Goal: Transaction & Acquisition: Purchase product/service

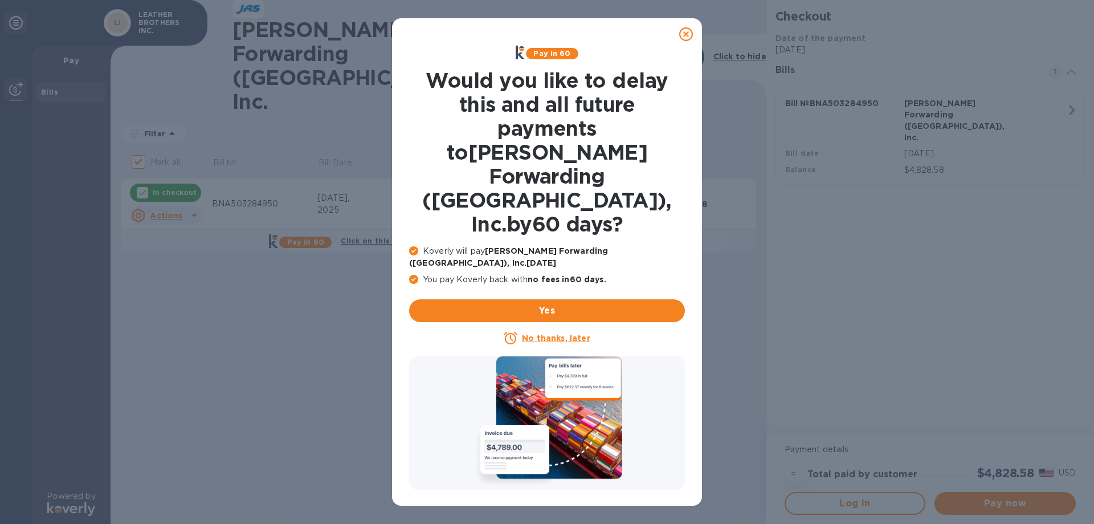
click at [567, 333] on u "No thanks, later" at bounding box center [556, 337] width 68 height 9
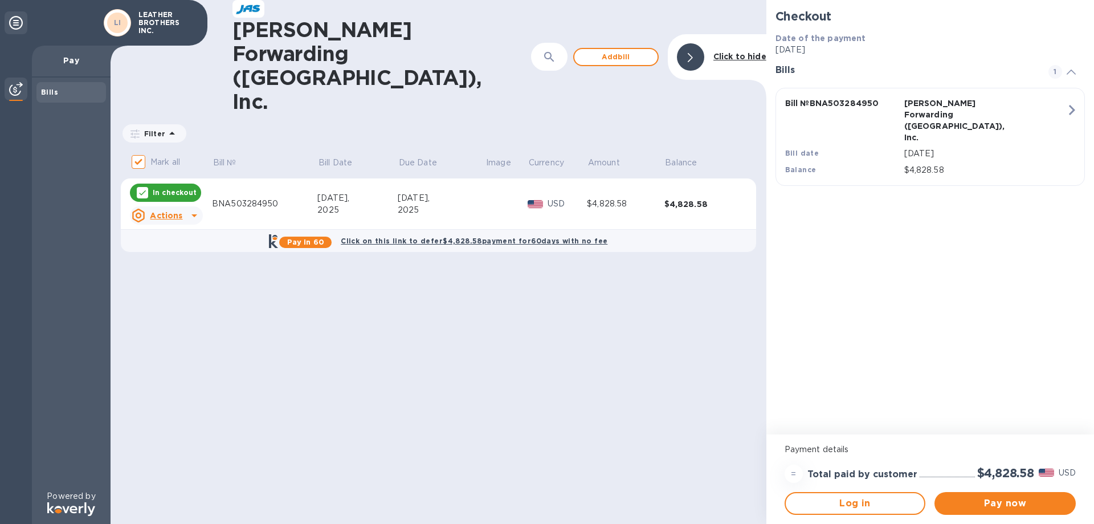
click at [178, 187] on p "In checkout" at bounding box center [175, 192] width 44 height 10
checkbox input "false"
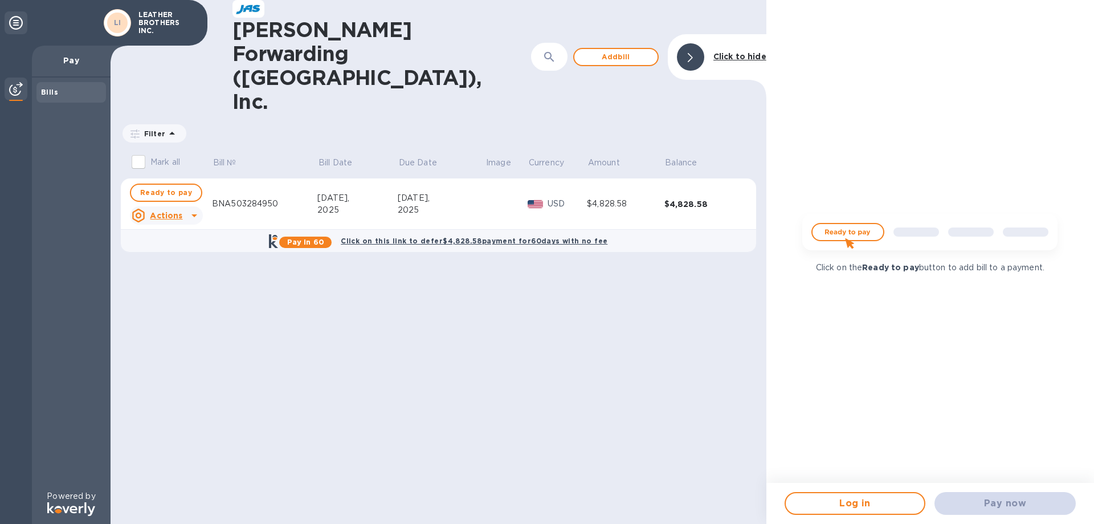
click at [1011, 498] on div "Pay now" at bounding box center [1005, 503] width 150 height 32
click at [237, 198] on div "BNA503284950" at bounding box center [264, 204] width 105 height 12
click at [181, 211] on u "Actions" at bounding box center [166, 215] width 32 height 9
click at [185, 197] on b "Open bill" at bounding box center [181, 195] width 38 height 9
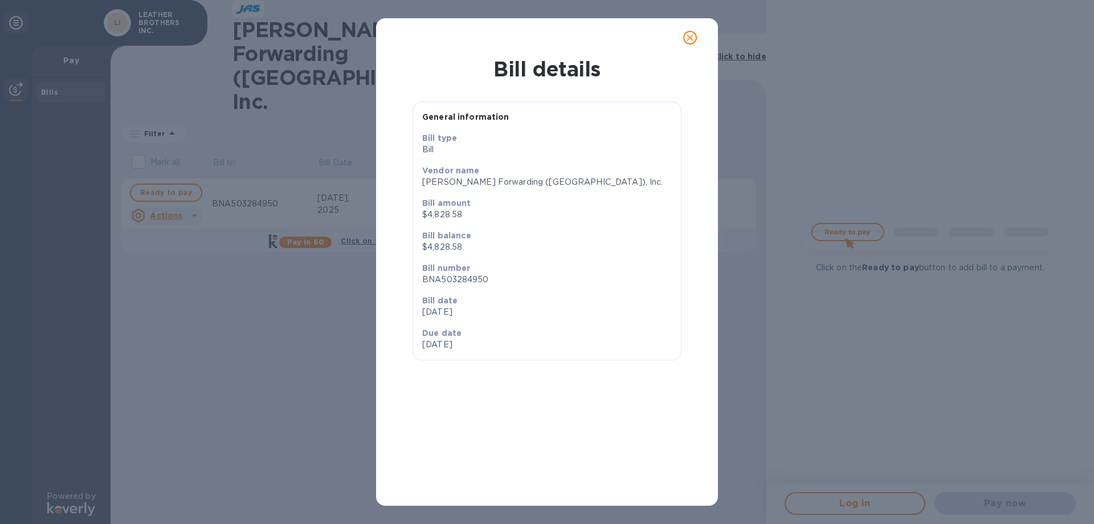
click at [672, 35] on div at bounding box center [546, 37] width 313 height 27
click at [683, 37] on button "close" at bounding box center [689, 37] width 27 height 27
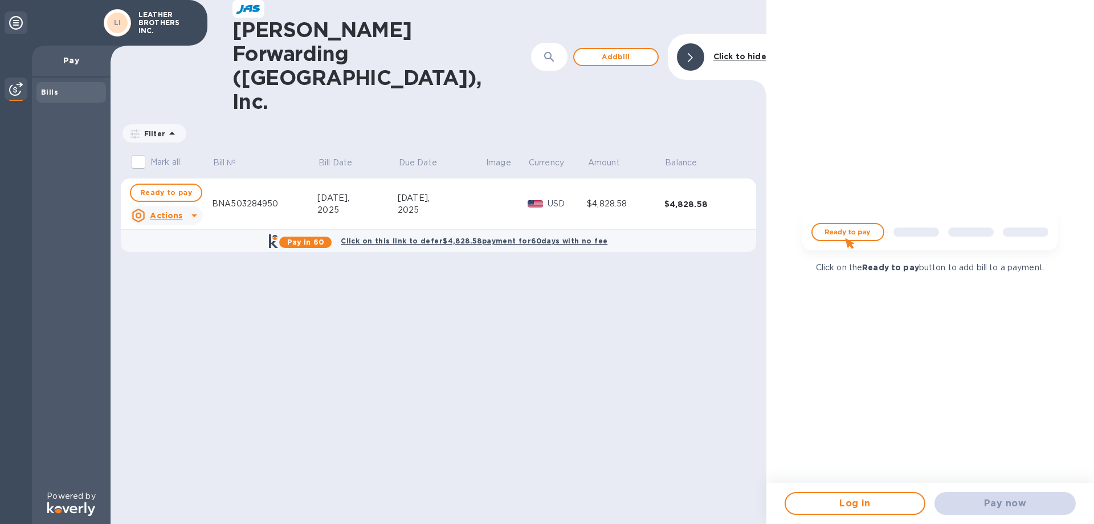
click at [999, 502] on div "Pay now" at bounding box center [1005, 503] width 150 height 32
click at [411, 204] on div "2025" at bounding box center [441, 210] width 87 height 12
click at [692, 198] on div "$4,828.58" at bounding box center [702, 203] width 77 height 11
click at [846, 230] on img at bounding box center [929, 236] width 273 height 55
click at [860, 508] on span "Log in" at bounding box center [855, 503] width 121 height 14
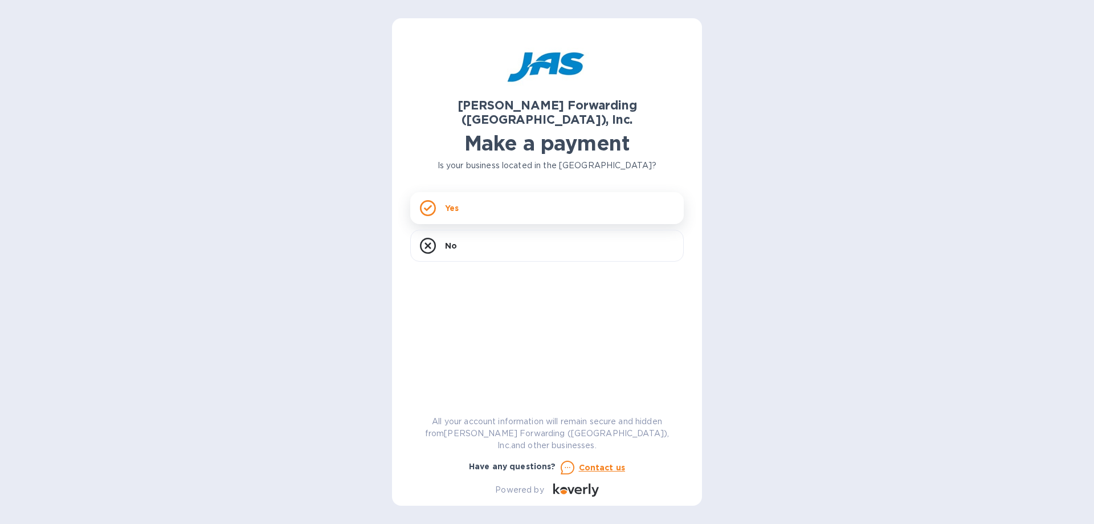
click at [509, 200] on div "Yes" at bounding box center [546, 208] width 273 height 32
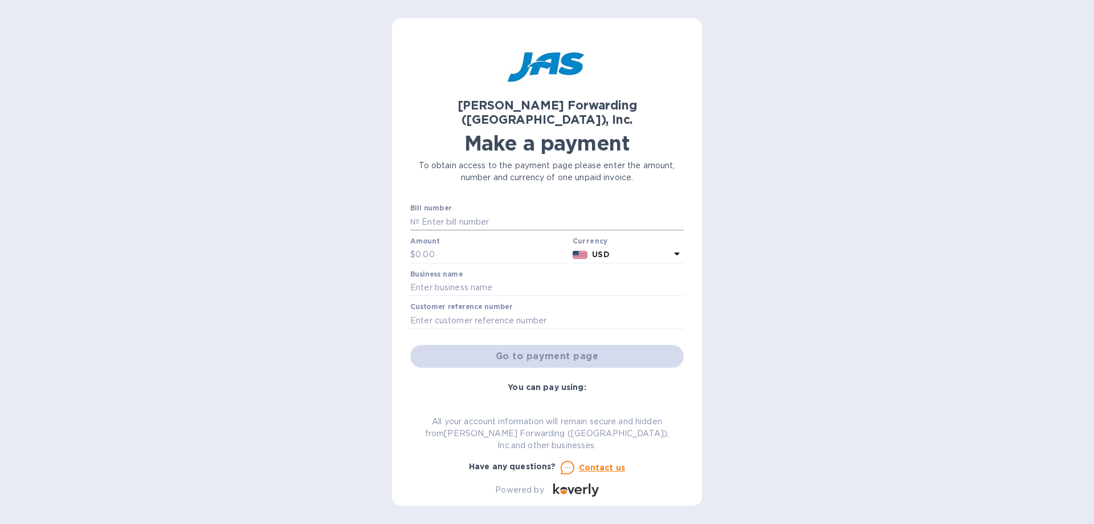
click at [448, 213] on input "text" at bounding box center [551, 221] width 264 height 17
type input "b"
type input "BNA503284950"
click at [444, 246] on input "text" at bounding box center [491, 254] width 153 height 17
type input "4,828.58"
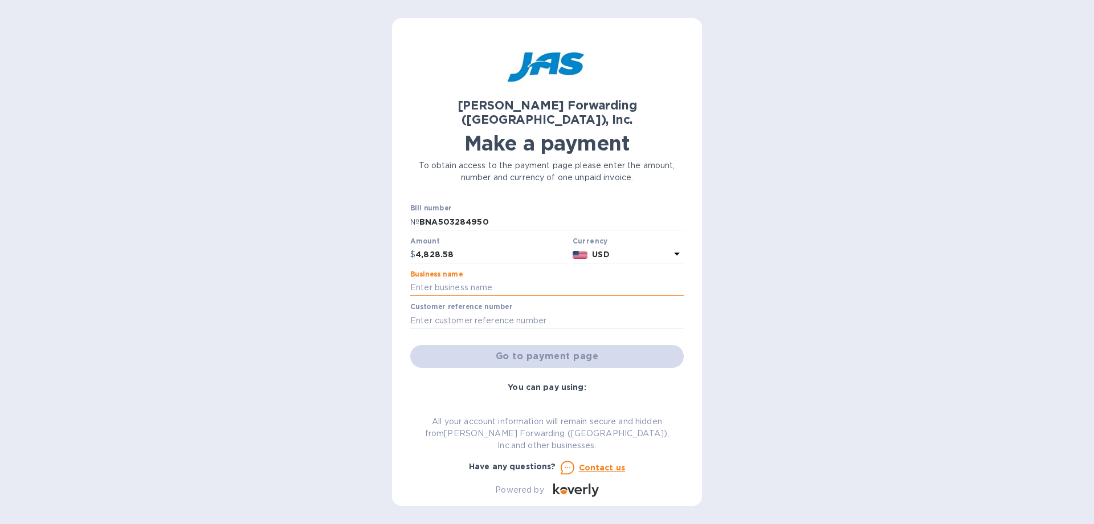
click at [471, 279] on input "text" at bounding box center [546, 287] width 273 height 17
type input "LEATHER BROTHERS INC."
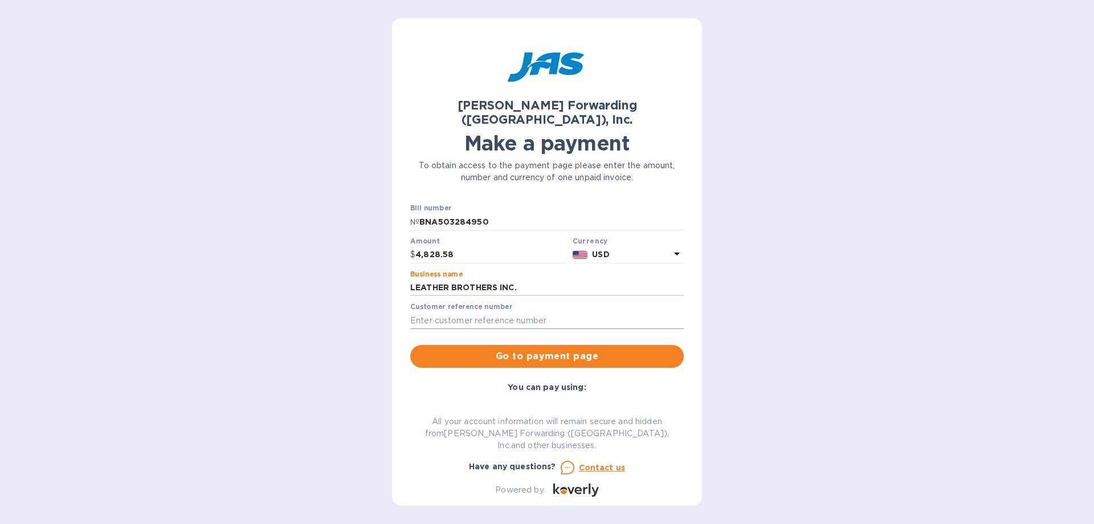
click at [483, 312] on input "text" at bounding box center [546, 320] width 273 height 17
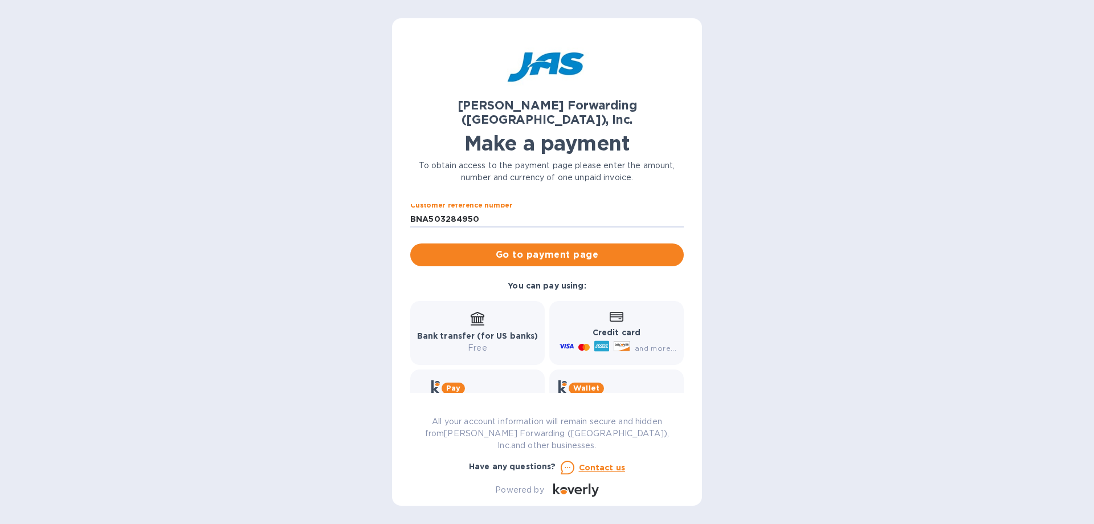
scroll to position [122, 0]
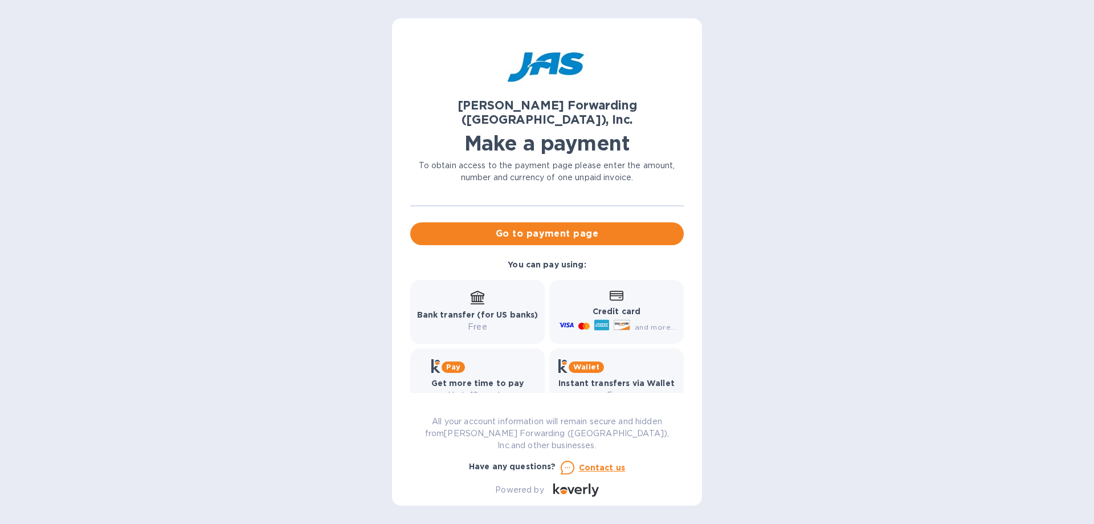
type input "BNA503284950"
click at [463, 310] on b "Bank transfer (for US banks)" at bounding box center [477, 314] width 121 height 9
click at [475, 291] on icon at bounding box center [478, 298] width 14 height 14
click at [476, 310] on b "Bank transfer (for US banks)" at bounding box center [477, 314] width 121 height 9
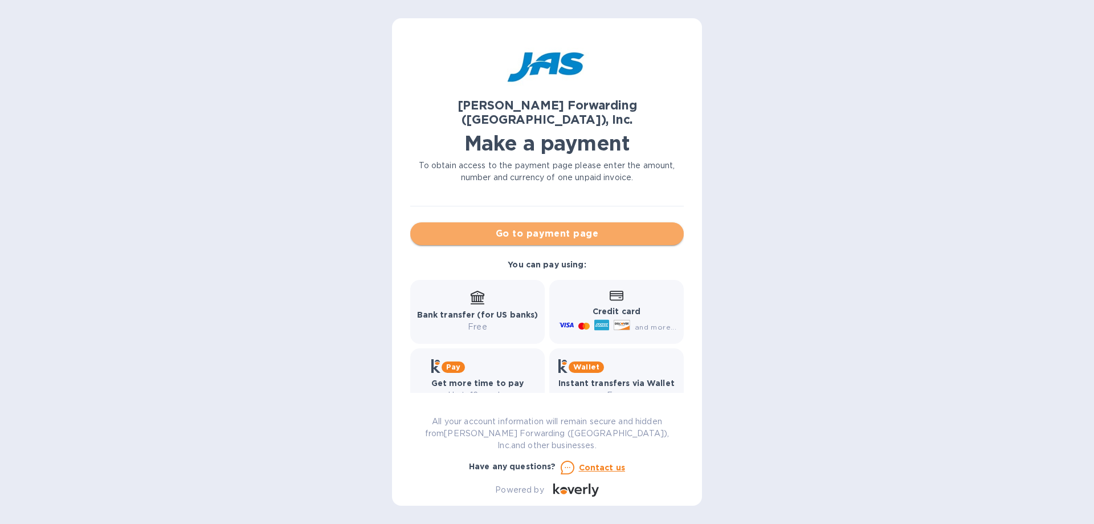
click at [572, 227] on span "Go to payment page" at bounding box center [546, 234] width 255 height 14
